Goal: Task Accomplishment & Management: Manage account settings

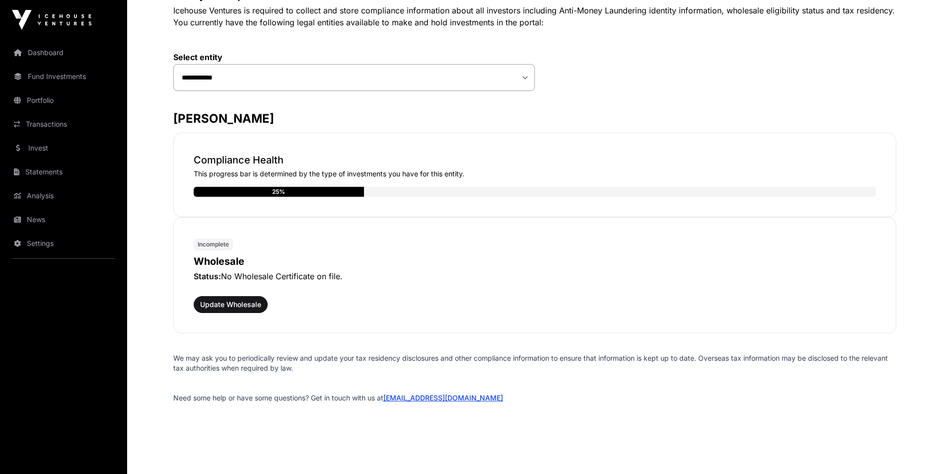
scroll to position [86, 0]
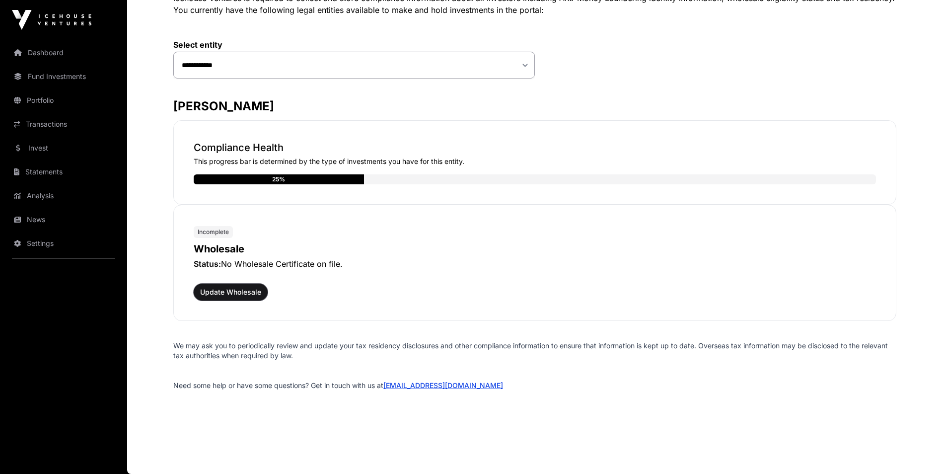
click at [253, 291] on span "Update Wholesale" at bounding box center [230, 292] width 61 height 10
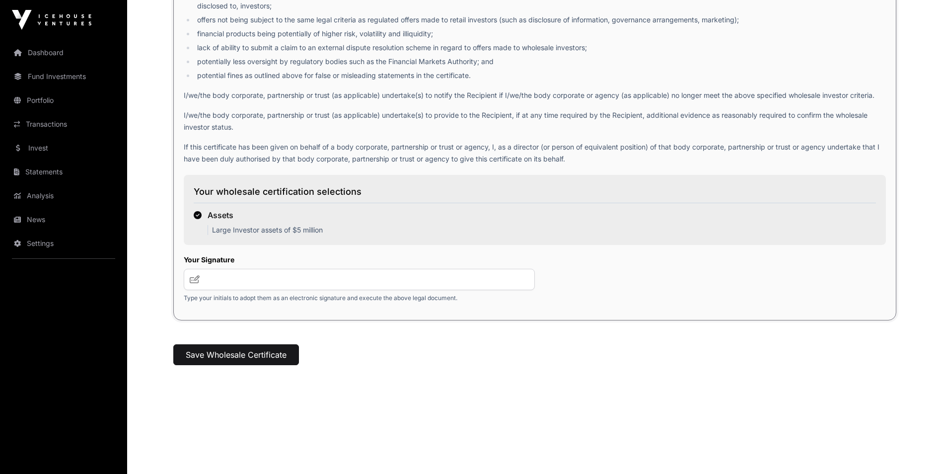
scroll to position [1220, 0]
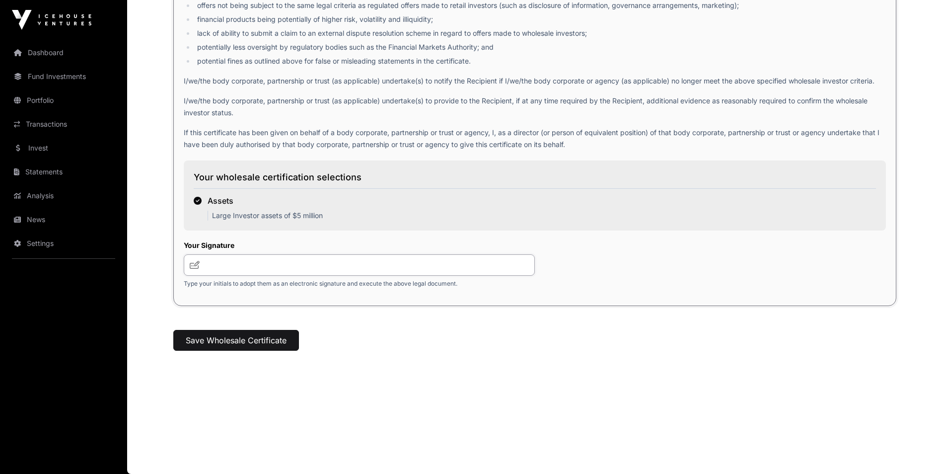
click at [238, 258] on input "text" at bounding box center [359, 264] width 351 height 21
type input "**"
click at [250, 333] on button "Save Wholesale Certificate" at bounding box center [236, 340] width 126 height 21
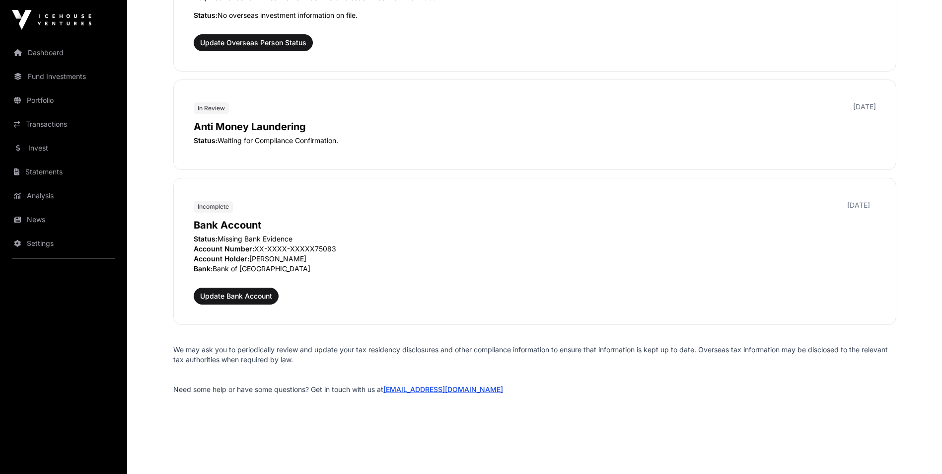
scroll to position [1277, 0]
